Goal: Navigation & Orientation: Find specific page/section

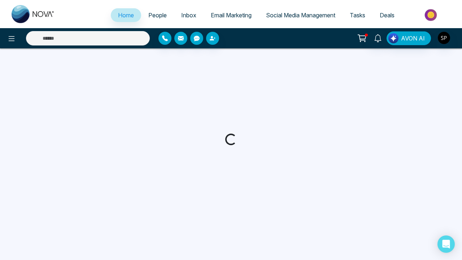
select select "*"
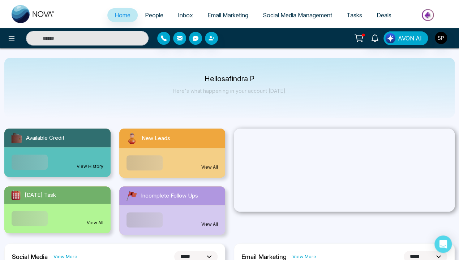
click at [90, 163] on link "View History" at bounding box center [90, 166] width 27 height 6
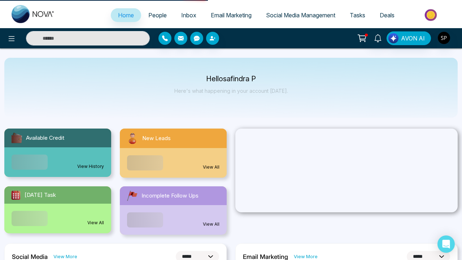
select select "*"
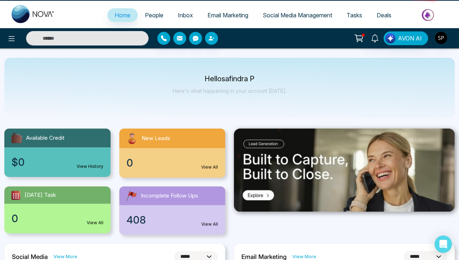
click at [209, 167] on link "View All" at bounding box center [209, 167] width 17 height 6
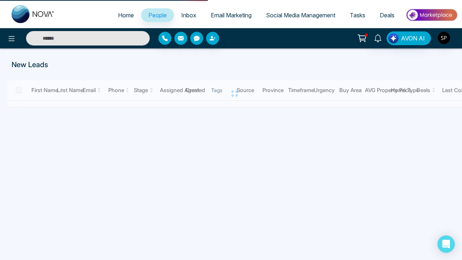
click at [121, 15] on span "Home" at bounding box center [126, 15] width 16 height 7
select select "*"
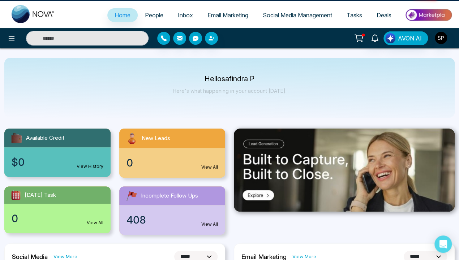
click at [95, 223] on link "View All" at bounding box center [95, 223] width 17 height 6
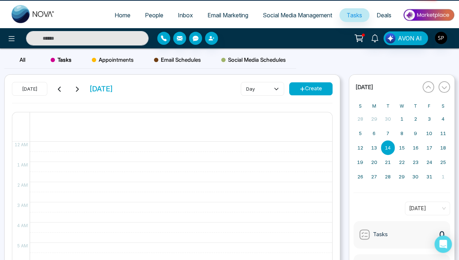
click at [117, 15] on span "Home" at bounding box center [122, 15] width 16 height 7
select select "*"
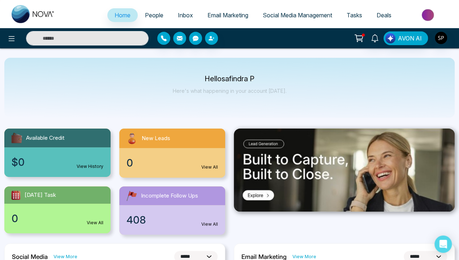
click at [209, 224] on link "View All" at bounding box center [209, 224] width 17 height 6
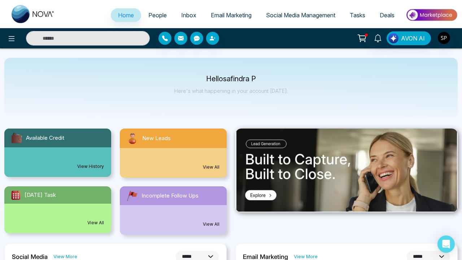
select select "*"
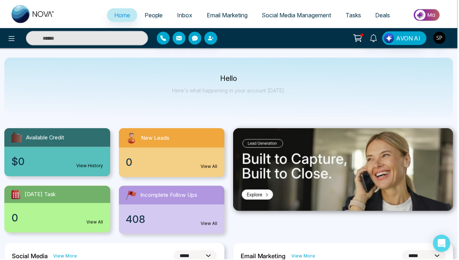
click at [344, 170] on img at bounding box center [344, 170] width 221 height 83
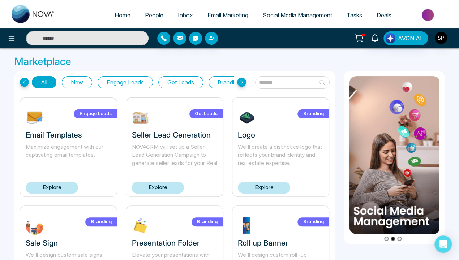
click at [117, 15] on span "Home" at bounding box center [122, 15] width 16 height 7
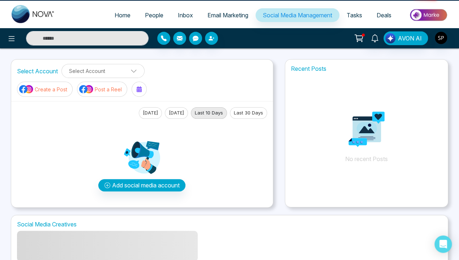
click at [117, 15] on span "Home" at bounding box center [122, 15] width 16 height 7
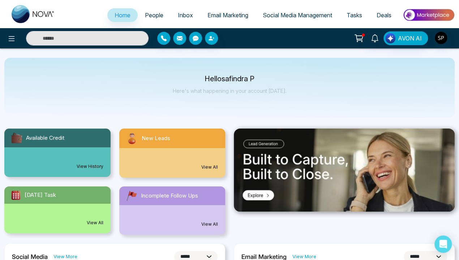
click at [303, 256] on link "View More" at bounding box center [304, 256] width 24 height 7
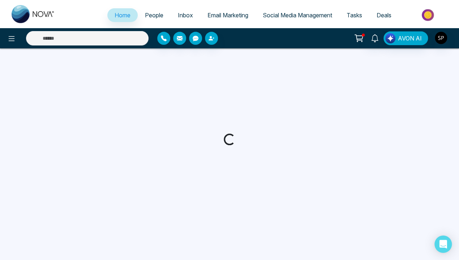
select select "*"
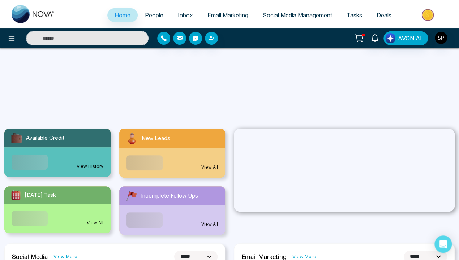
scroll to position [338, 0]
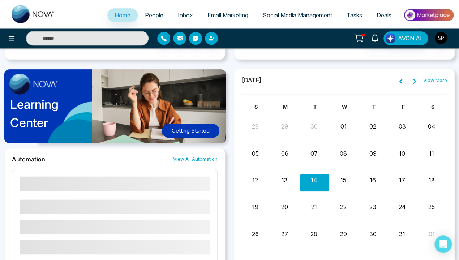
click at [195, 158] on link "View All Automation" at bounding box center [195, 159] width 44 height 7
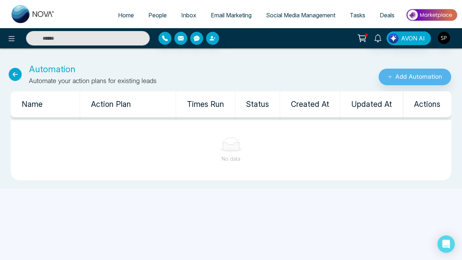
click at [15, 74] on icon at bounding box center [15, 74] width 13 height 13
